Goal: Task Accomplishment & Management: Manage account settings

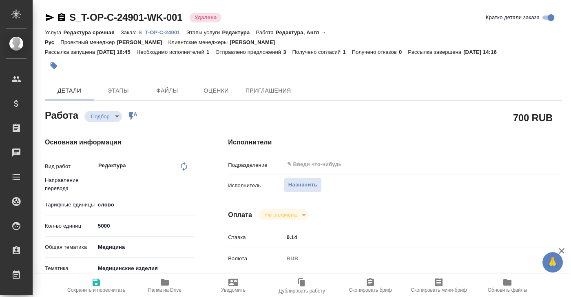
type textarea "x"
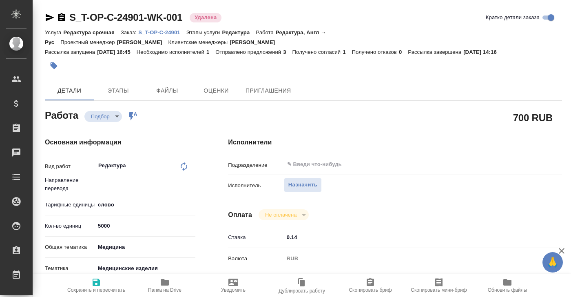
type textarea "x"
type input "англ-рус"
type textarea "x"
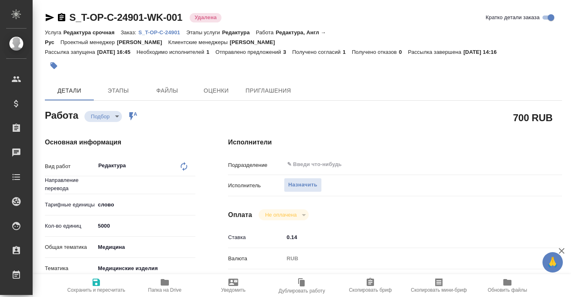
type textarea "x"
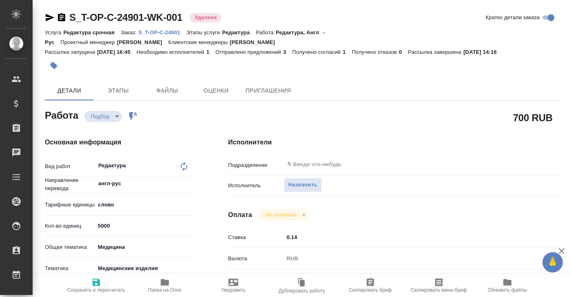
type textarea "x"
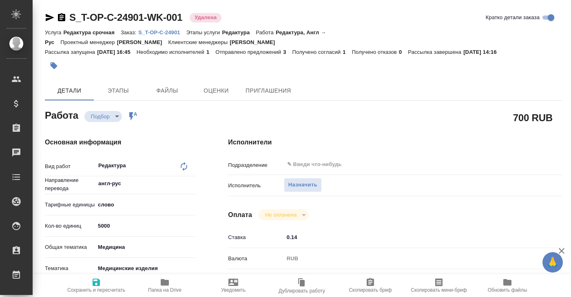
type textarea "x"
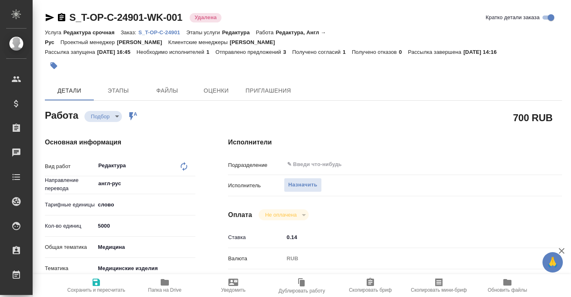
type textarea "x"
click at [156, 32] on p "S_T-OP-C-24901" at bounding box center [162, 32] width 48 height 6
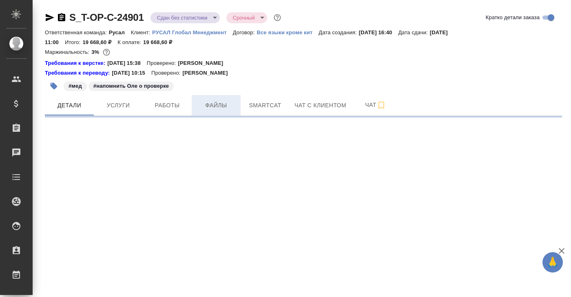
select select "RU"
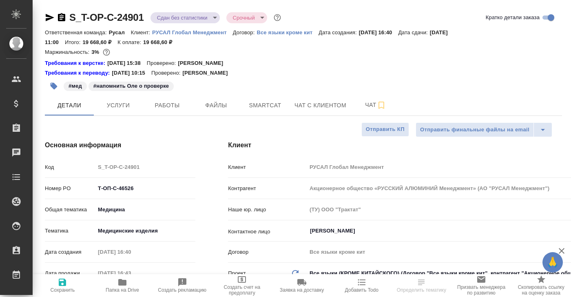
type textarea "x"
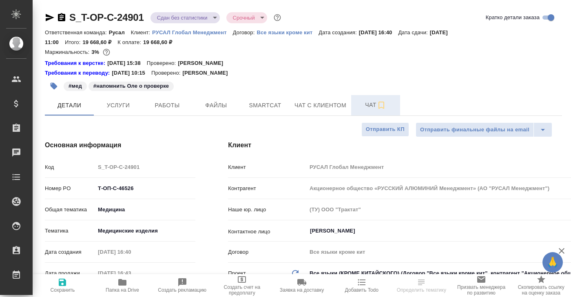
type textarea "x"
type input "[PERSON_NAME]"
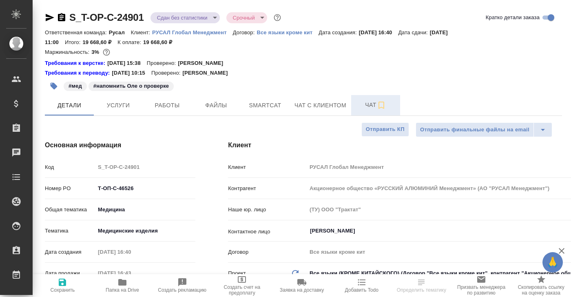
type input "[PERSON_NAME]"
click at [373, 105] on span "Чат" at bounding box center [375, 105] width 39 height 10
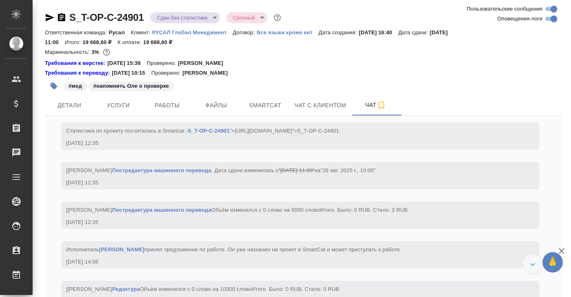
scroll to position [1667, 0]
